Goal: Transaction & Acquisition: Purchase product/service

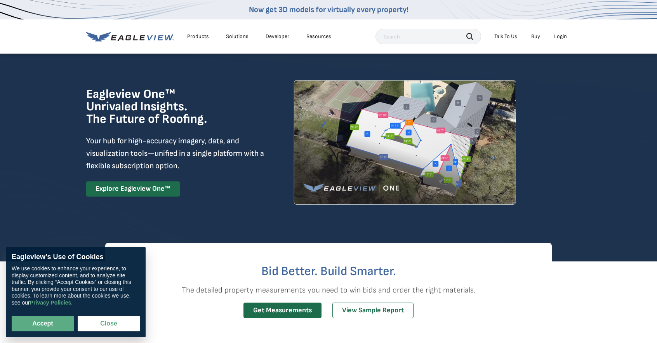
click at [560, 36] on div "Login" at bounding box center [560, 36] width 13 height 7
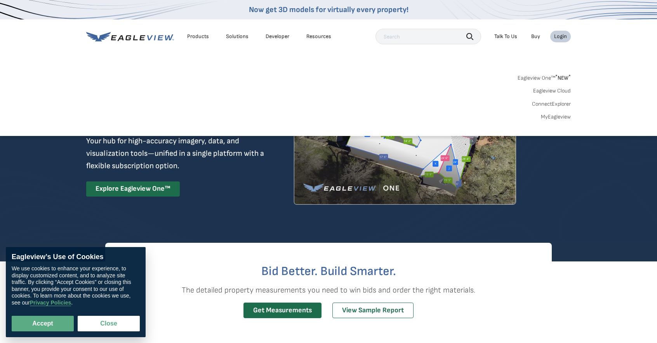
click at [558, 115] on link "MyEagleview" at bounding box center [556, 116] width 30 height 7
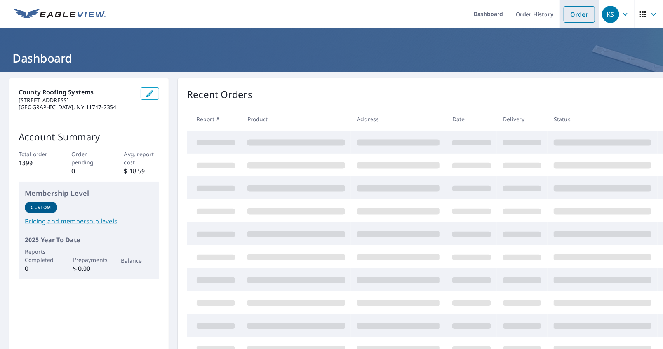
click at [569, 12] on link "Order" at bounding box center [578, 14] width 31 height 16
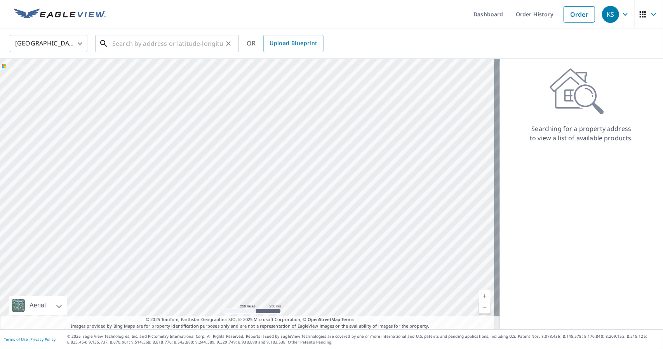
click at [143, 44] on input "text" at bounding box center [167, 44] width 111 height 22
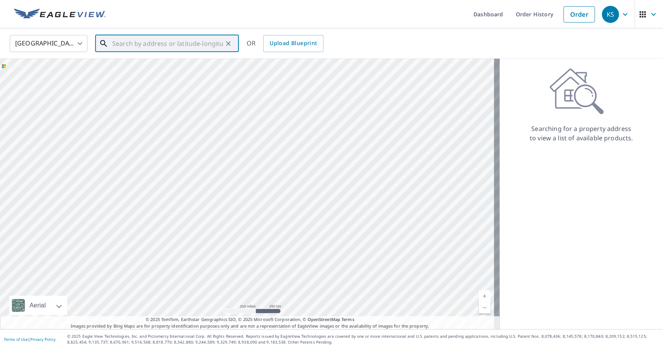
paste input "[STREET_ADDRESS][PERSON_NAME]"
click at [149, 70] on span "6 [PERSON_NAME] Ct" at bounding box center [172, 65] width 122 height 9
type input "[STREET_ADDRESS][PERSON_NAME]"
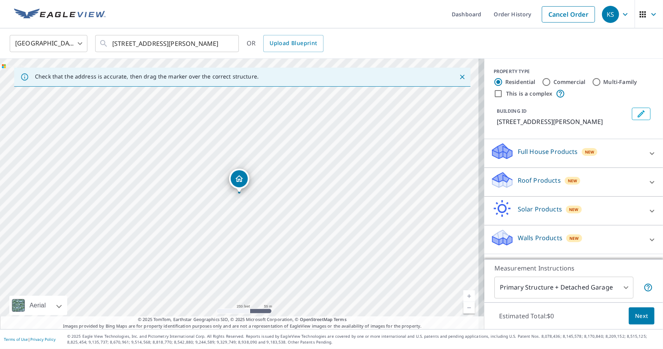
click at [527, 178] on p "Roof Products" at bounding box center [538, 179] width 43 height 9
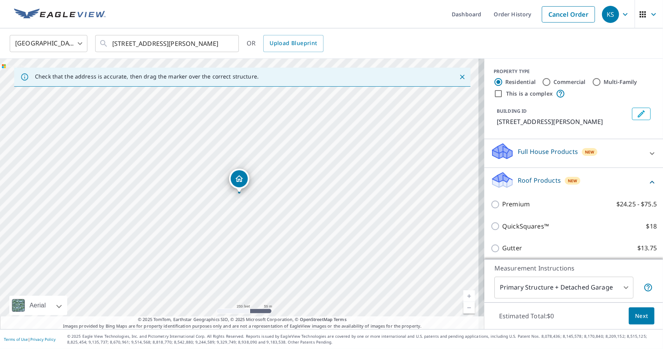
scroll to position [39, 0]
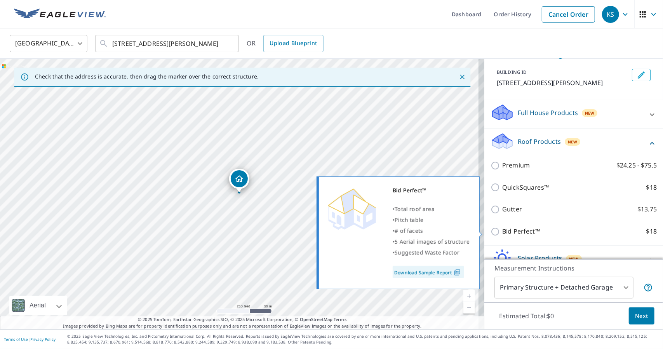
click at [490, 233] on input "Bid Perfect™ $18" at bounding box center [496, 231] width 12 height 9
checkbox input "true"
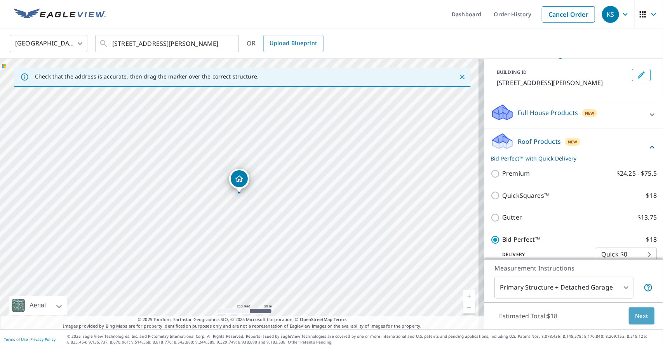
click at [635, 316] on span "Next" at bounding box center [641, 316] width 13 height 10
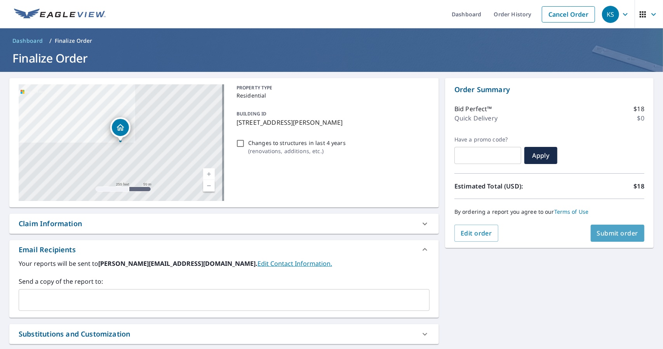
click at [602, 233] on span "Submit order" at bounding box center [618, 233] width 42 height 9
checkbox input "true"
